Goal: Navigation & Orientation: Find specific page/section

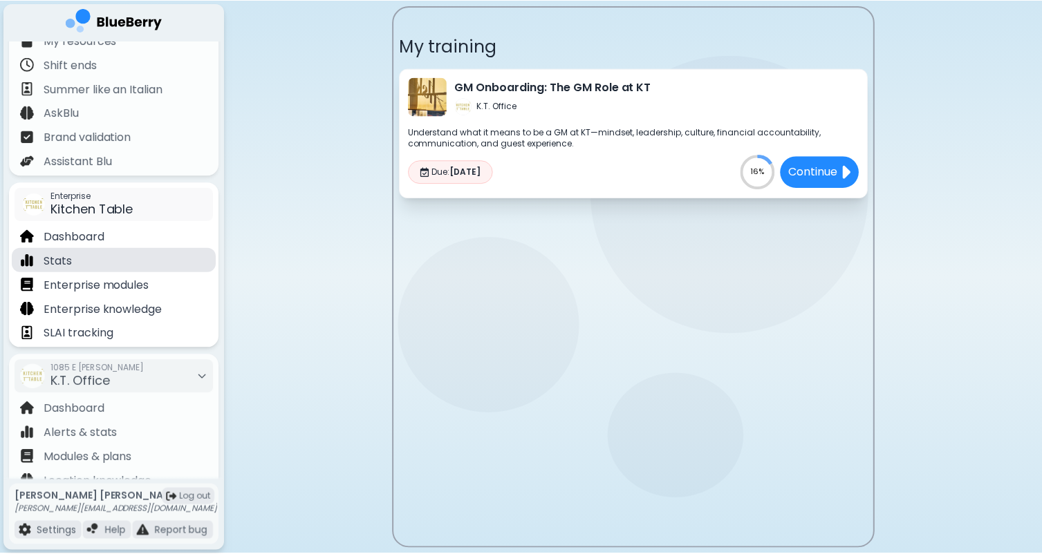
scroll to position [47, 0]
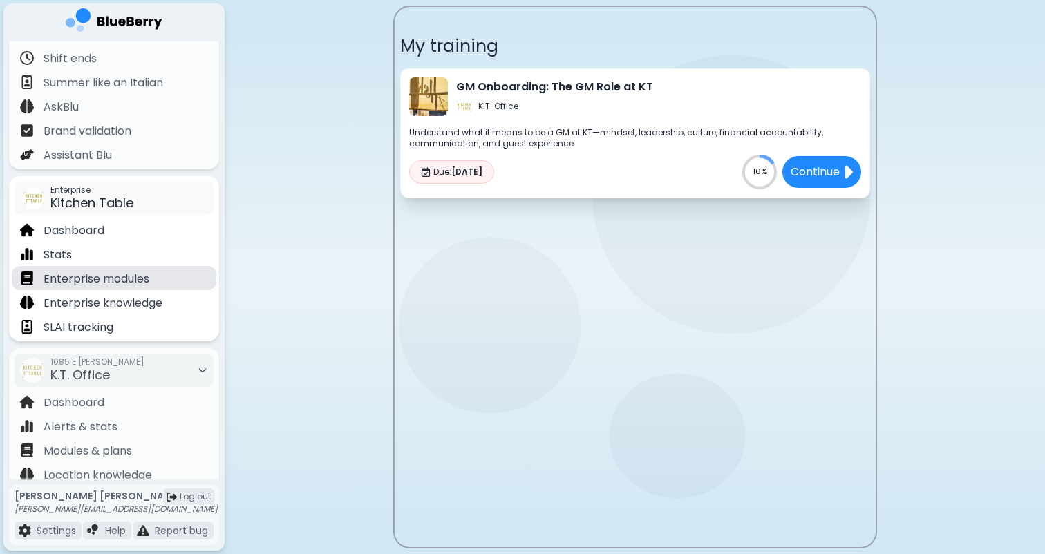
click at [154, 281] on div "Enterprise modules" at bounding box center [114, 278] width 205 height 24
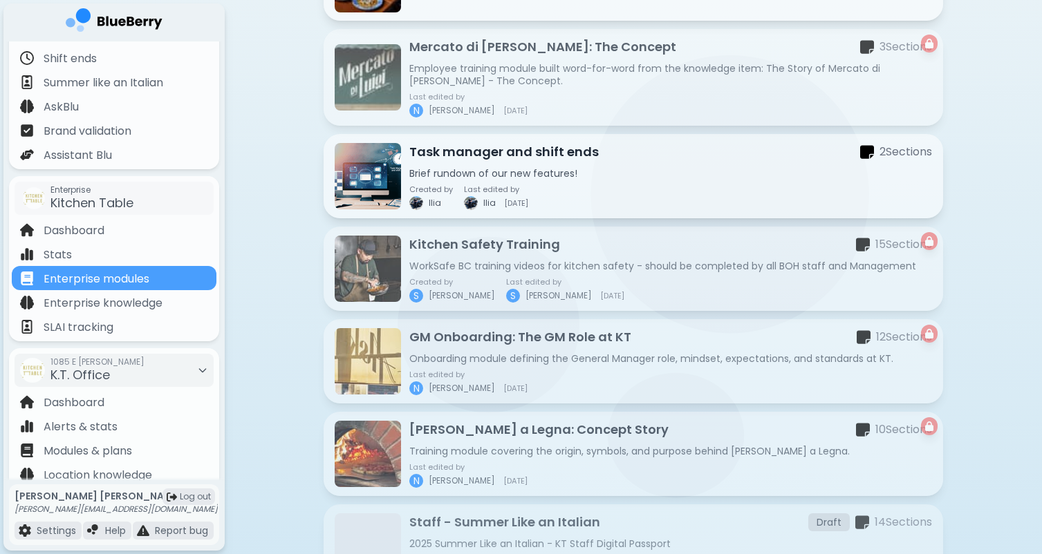
scroll to position [823, 0]
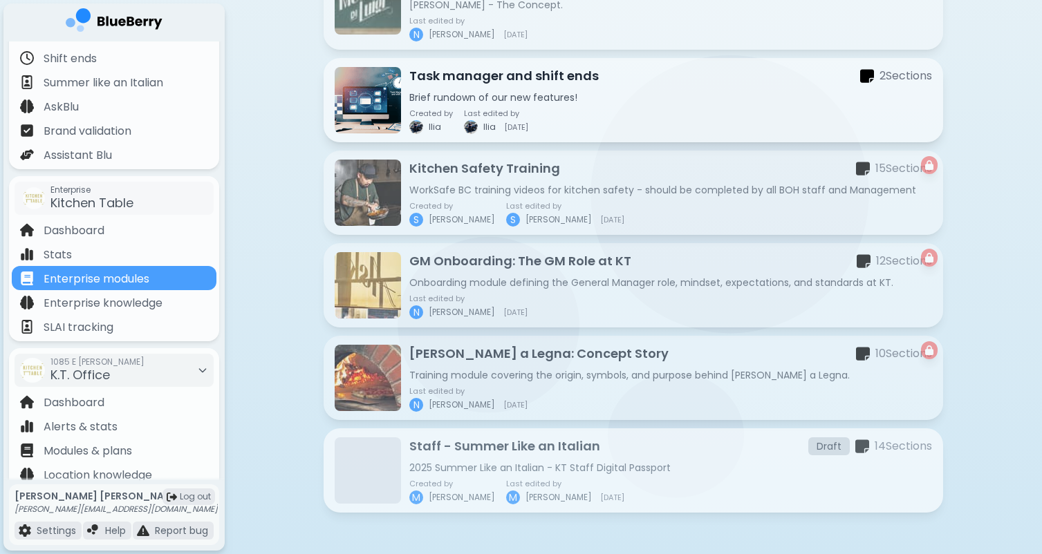
click at [486, 456] on div "Staff - Summer Like an Italian Draft 14 Section s 2025 Summer Like an [DEMOGRAP…" at bounding box center [670, 471] width 523 height 68
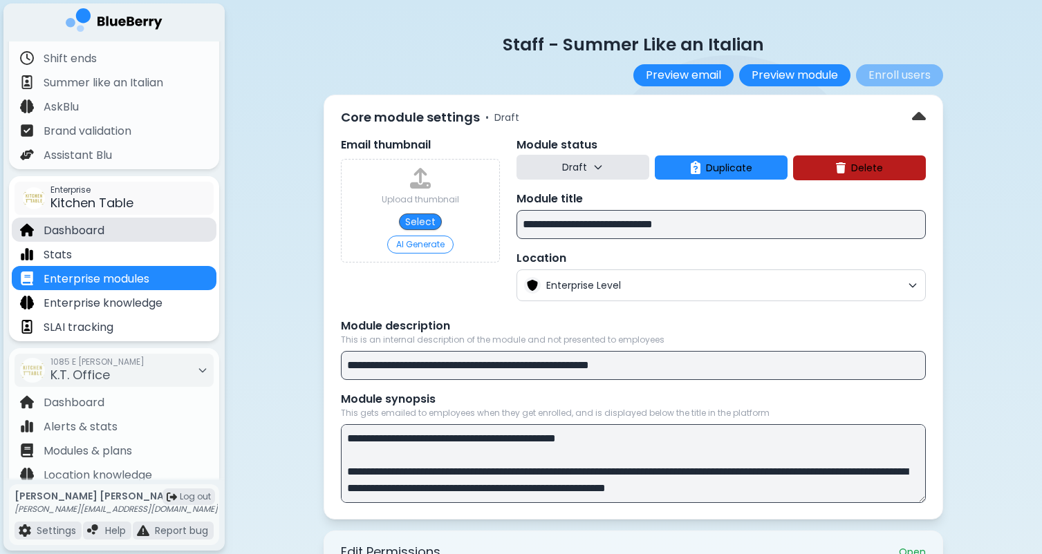
click at [95, 230] on p "Dashboard" at bounding box center [74, 231] width 61 height 17
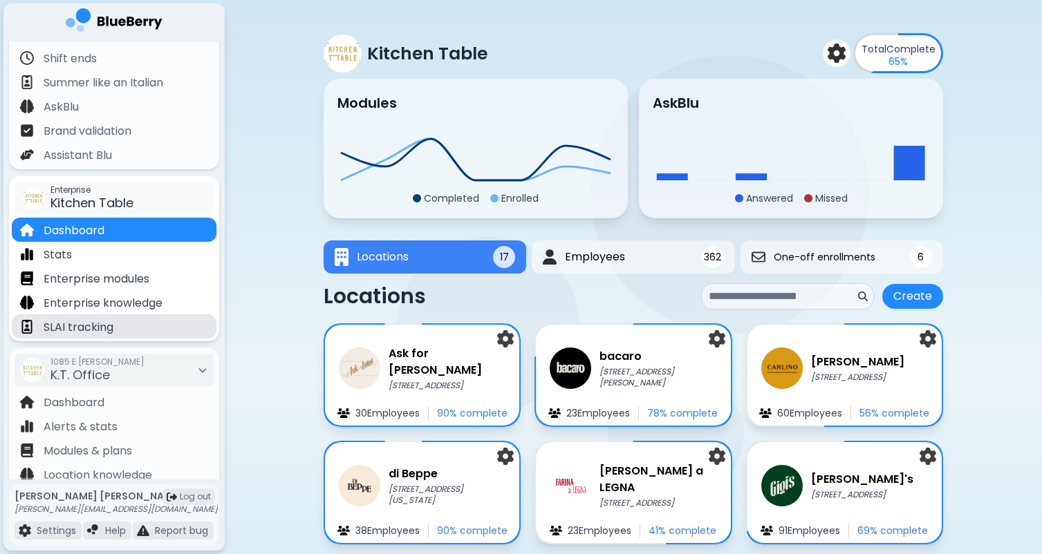
click at [92, 333] on p "SLAI tracking" at bounding box center [79, 327] width 70 height 17
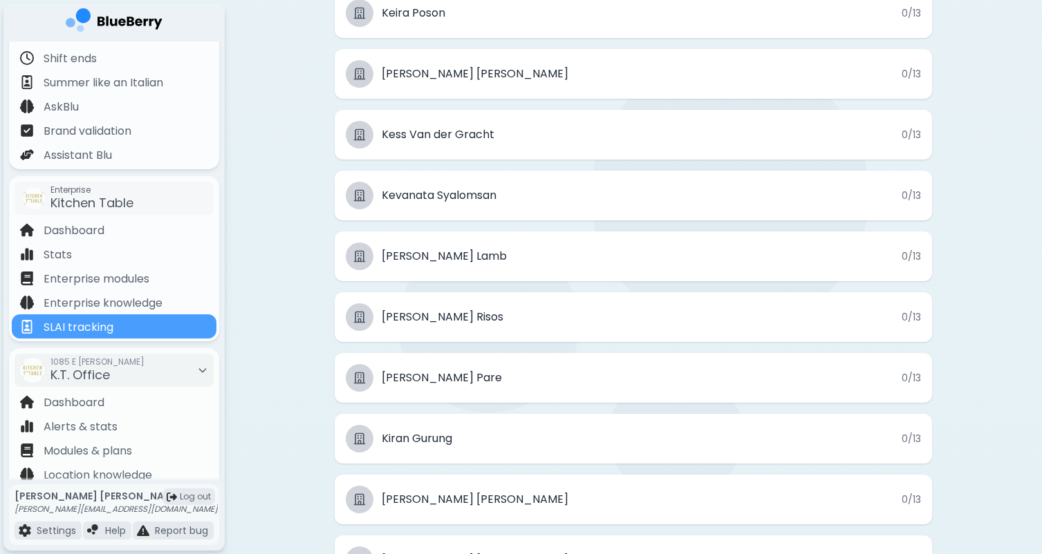
scroll to position [12138, 0]
